Goal: Transaction & Acquisition: Purchase product/service

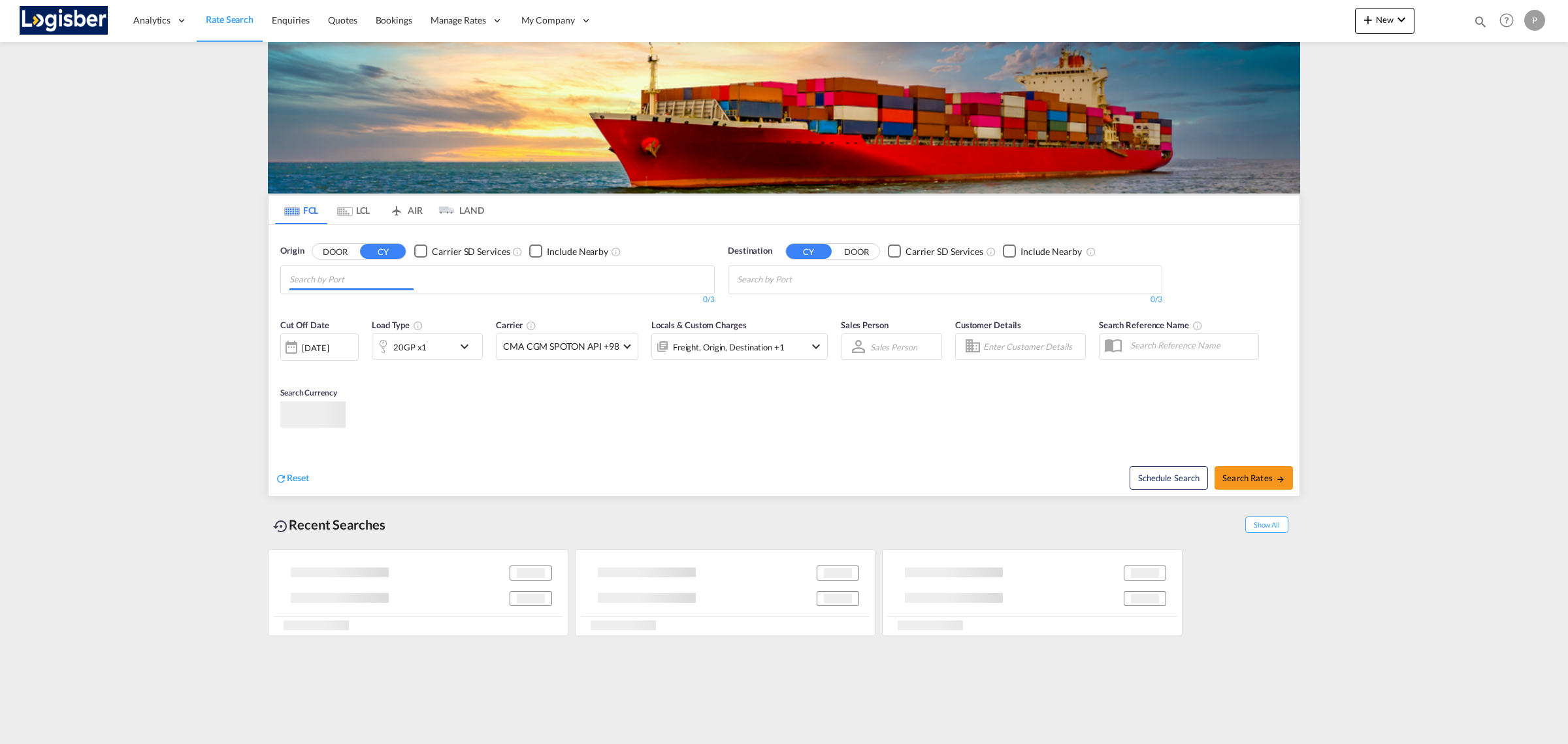
click at [451, 276] on md-chips at bounding box center [497, 280] width 434 height 27
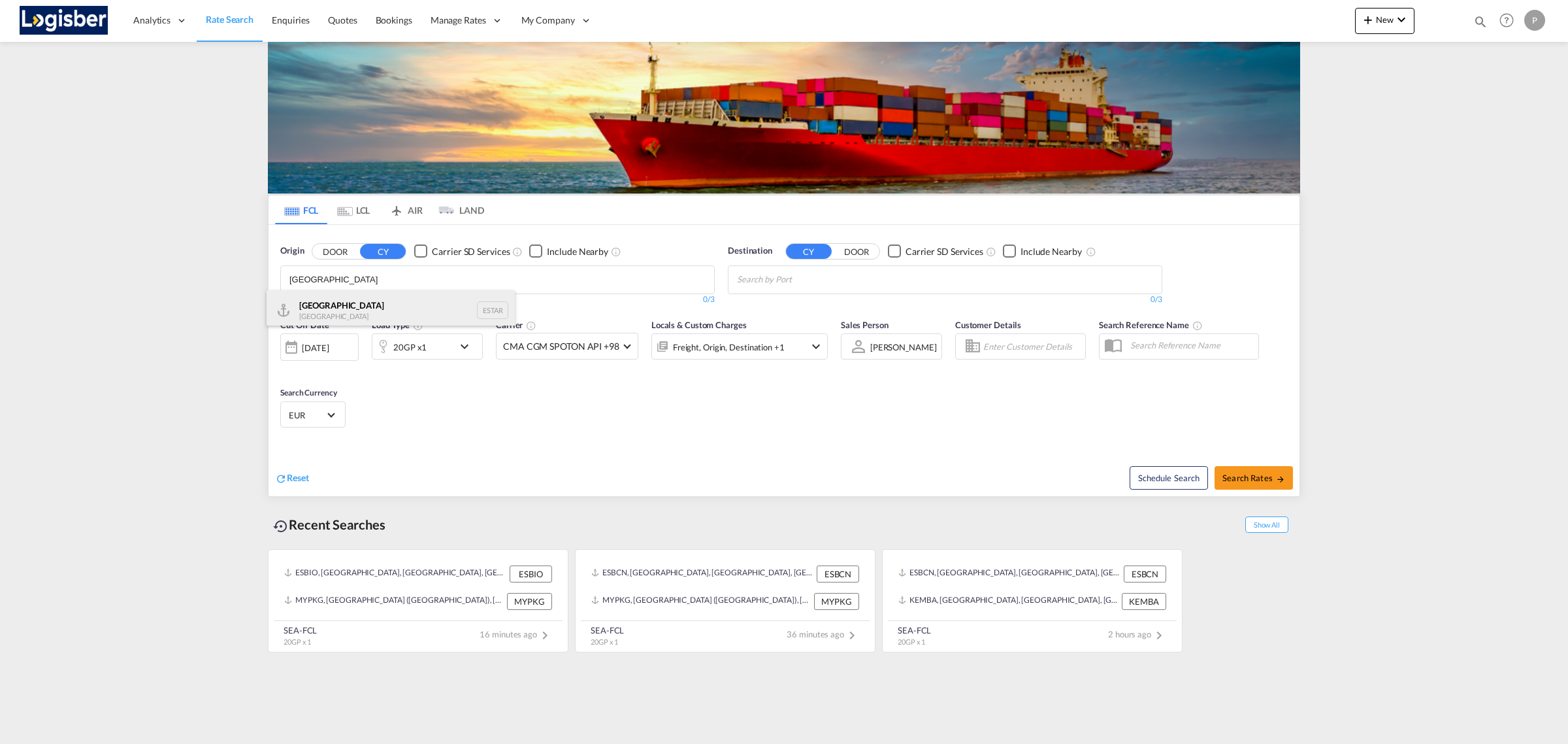
type input "[GEOGRAPHIC_DATA]"
click at [373, 309] on div "[GEOGRAPHIC_DATA] [GEOGRAPHIC_DATA] ESTAR" at bounding box center [391, 310] width 249 height 39
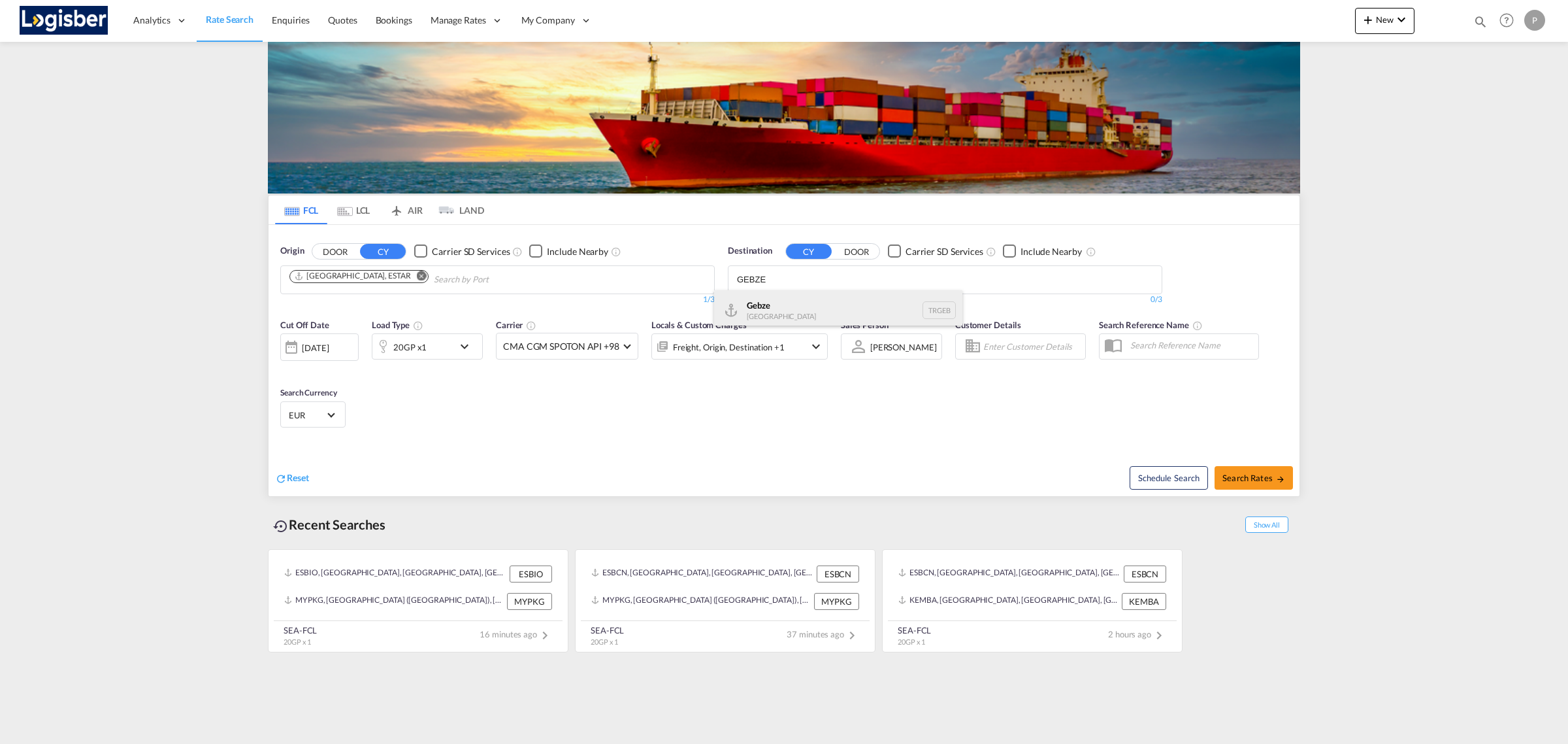
type input "GEBZE"
click at [761, 309] on div "Gebze [GEOGRAPHIC_DATA] TRGEB" at bounding box center [839, 310] width 249 height 39
click at [1260, 470] on button "Search Rates" at bounding box center [1254, 478] width 78 height 24
type input "ESTAR to TRGEB / [DATE]"
